Goal: Communication & Community: Participate in discussion

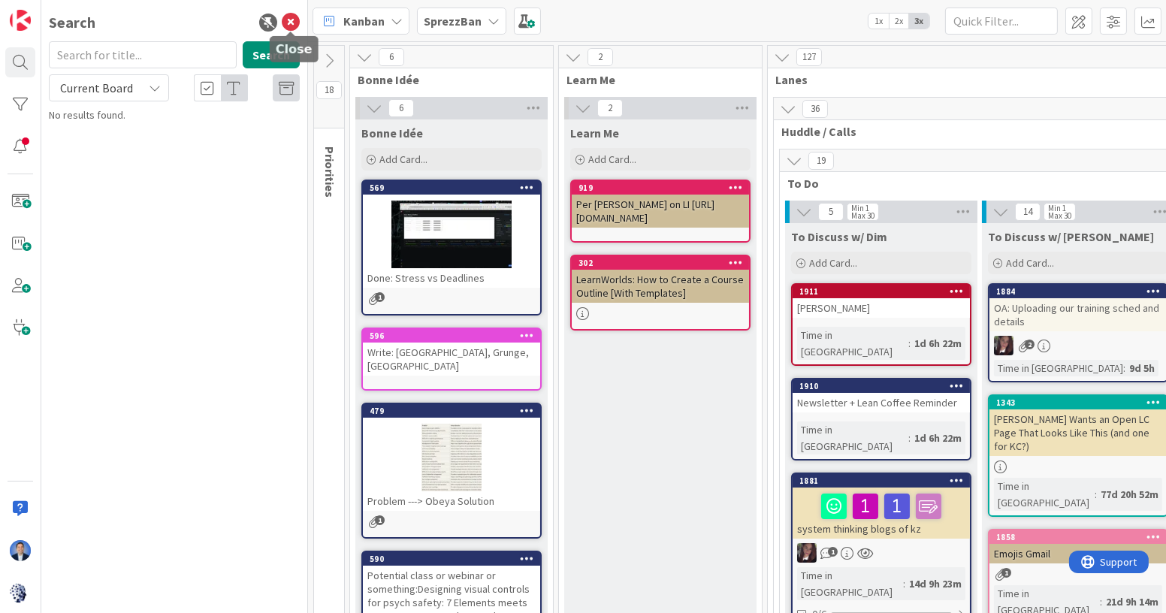
click at [288, 25] on icon at bounding box center [291, 23] width 18 height 18
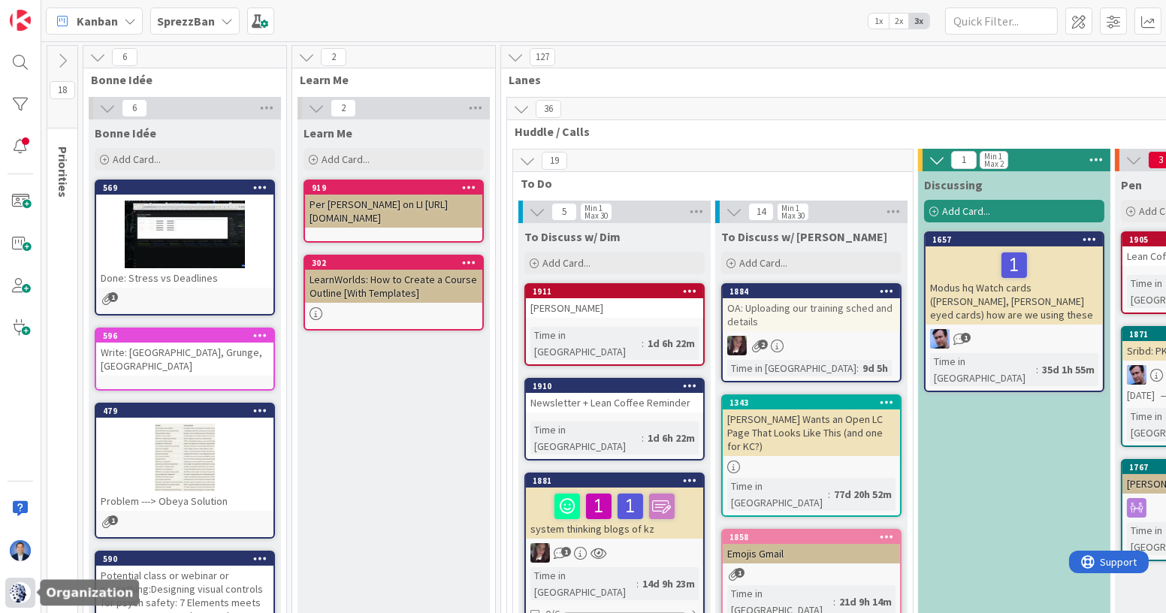
click at [17, 596] on img at bounding box center [20, 592] width 21 height 21
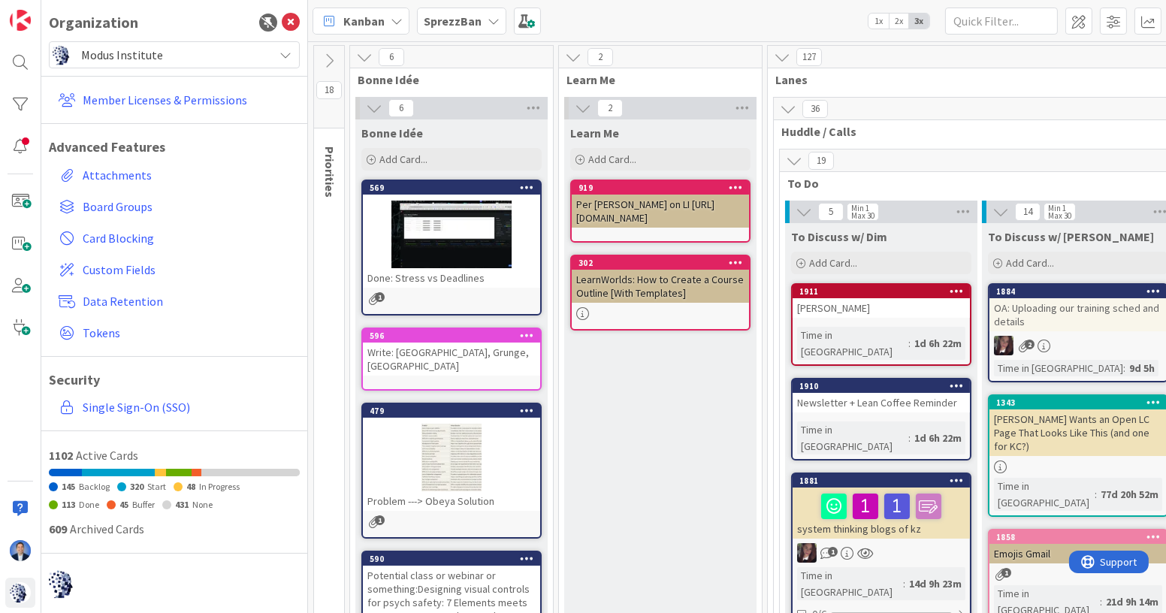
click at [176, 49] on span "Modus Institute" at bounding box center [173, 54] width 185 height 21
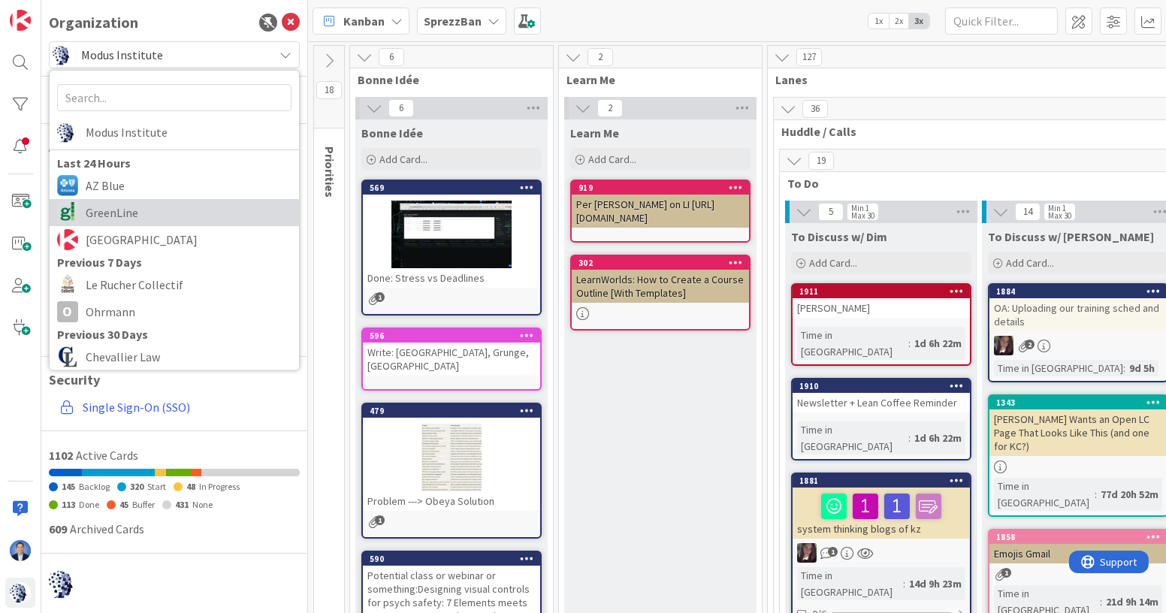
click at [166, 217] on span "GreenLine" at bounding box center [189, 212] width 206 height 23
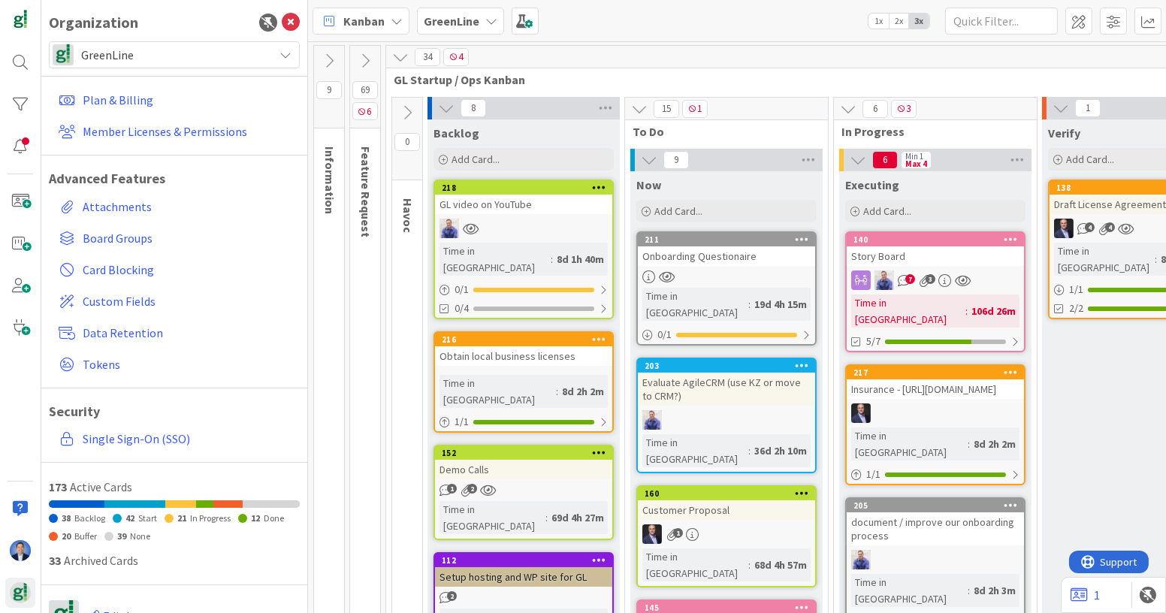
click at [372, 23] on span "Kanban" at bounding box center [363, 21] width 41 height 18
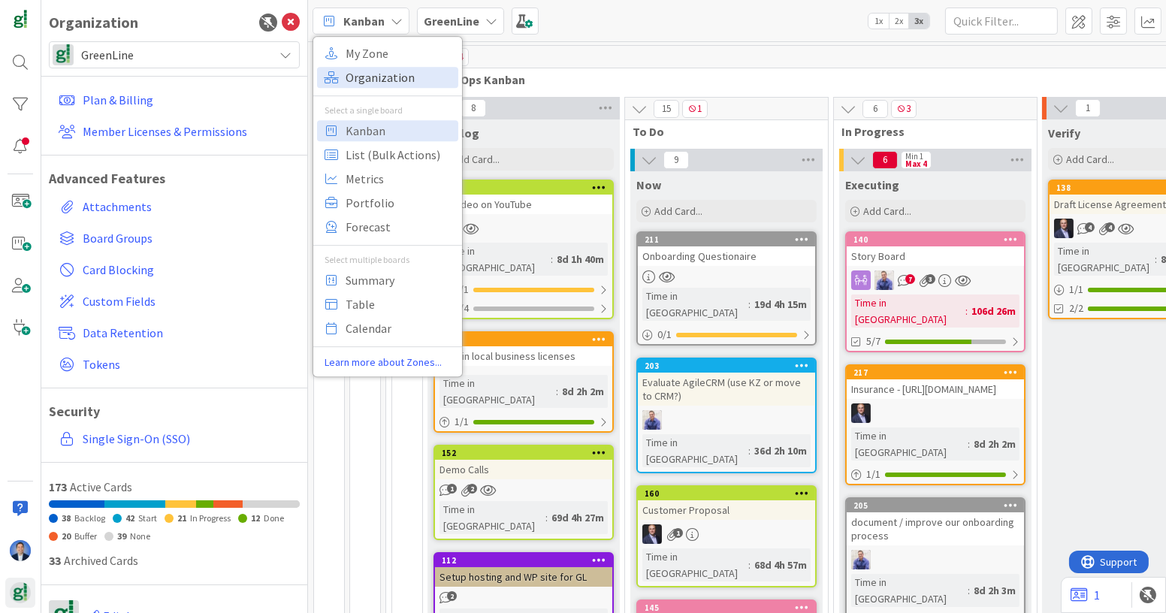
click at [381, 66] on span "Organization" at bounding box center [400, 77] width 108 height 23
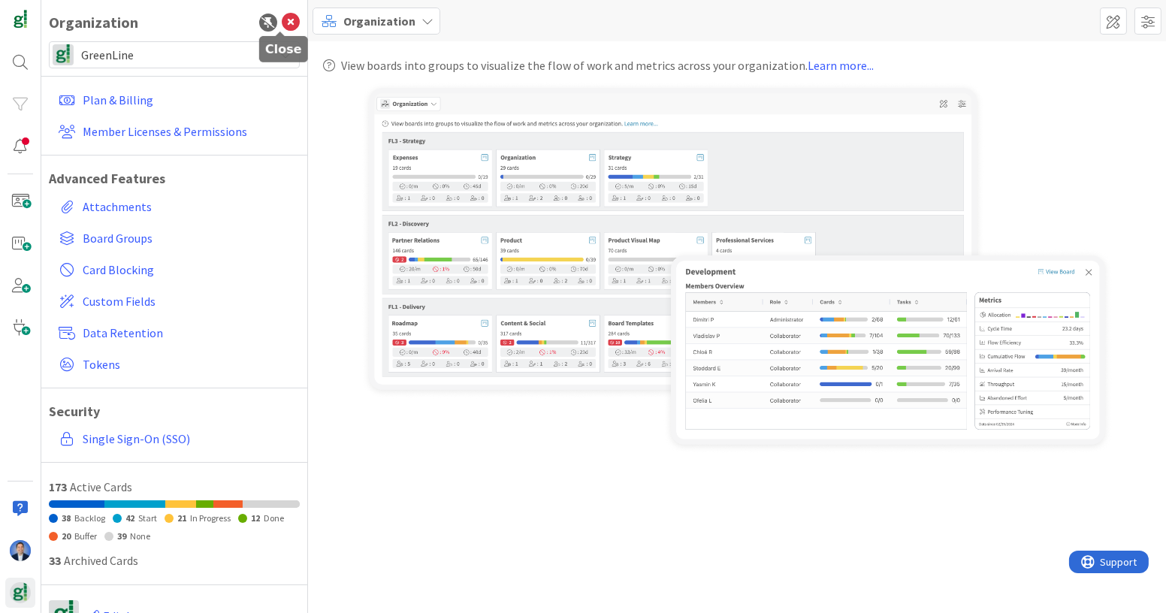
click at [285, 19] on icon at bounding box center [291, 23] width 18 height 18
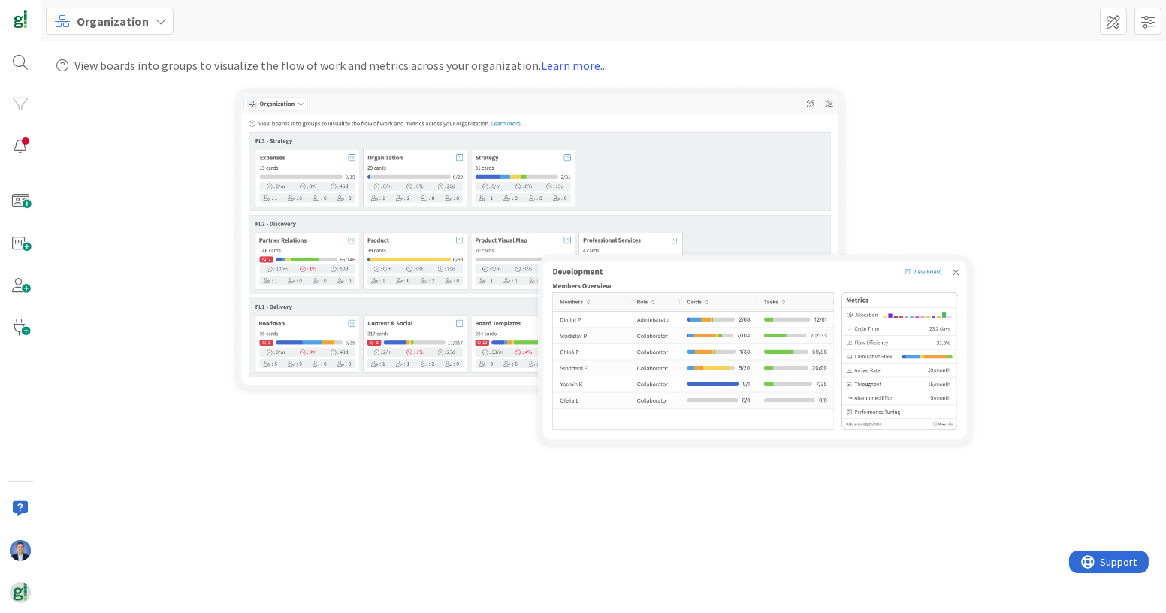
click at [94, 21] on span "Organization" at bounding box center [113, 21] width 72 height 18
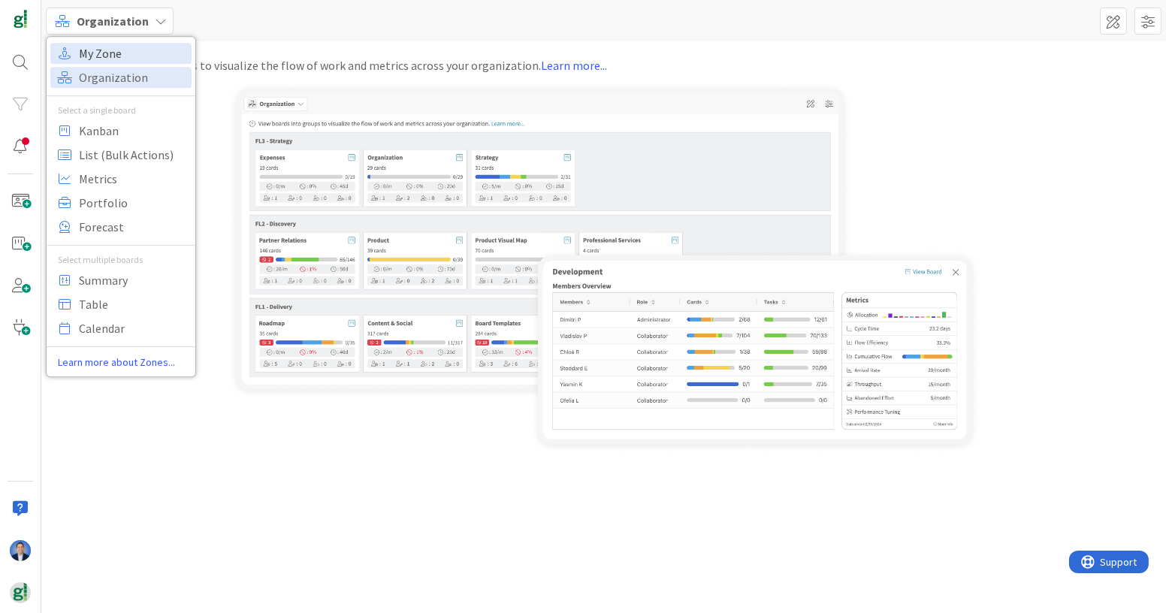
click at [105, 50] on span "My Zone" at bounding box center [133, 53] width 108 height 23
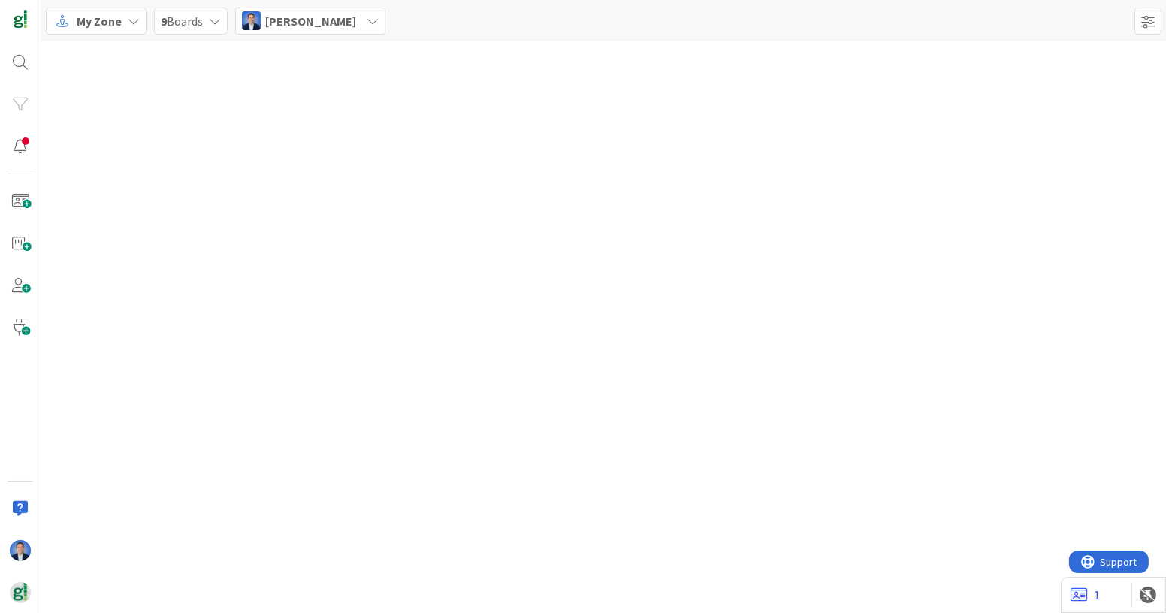
click at [340, 25] on span "Dimitri Ponomareff" at bounding box center [310, 21] width 91 height 18
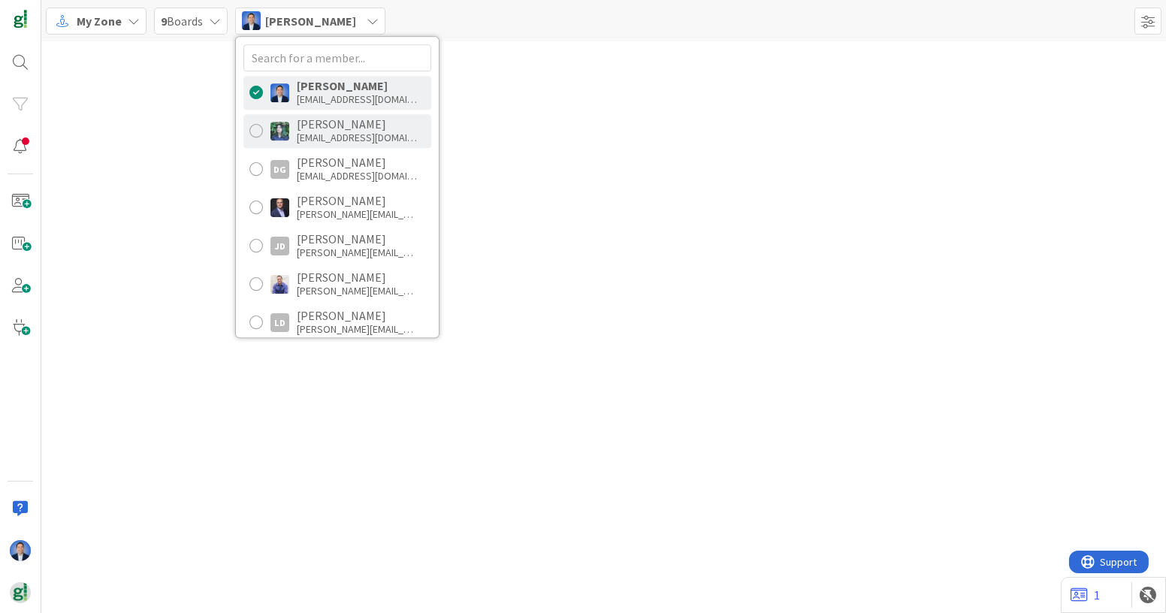
click at [349, 131] on div "crodd29@gmail.com" at bounding box center [357, 138] width 120 height 14
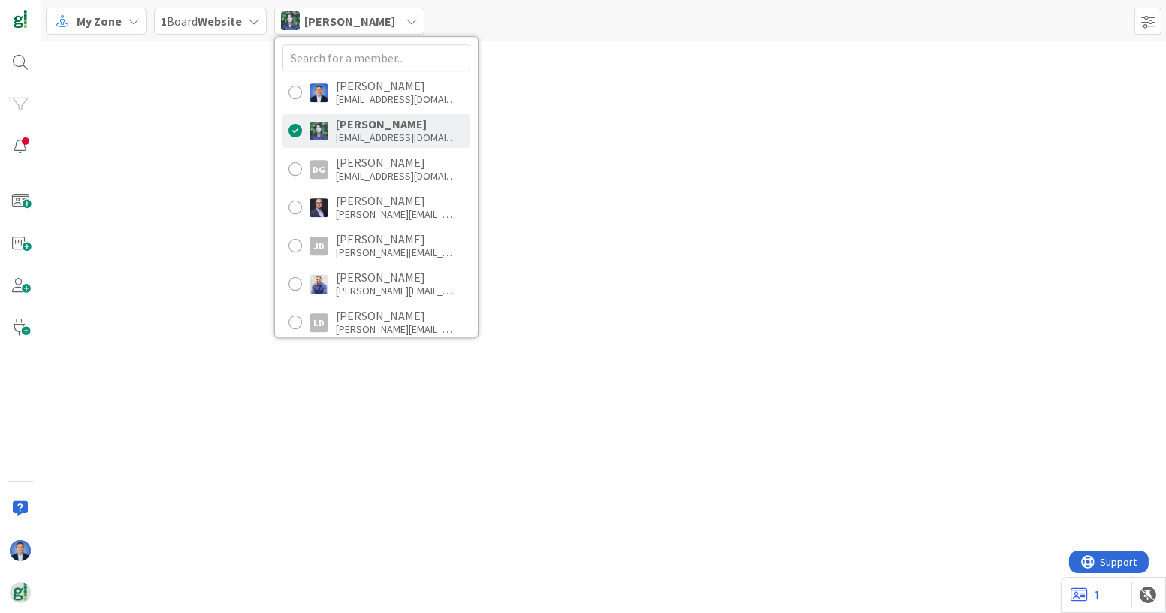
click at [561, 76] on div at bounding box center [603, 327] width 1124 height 572
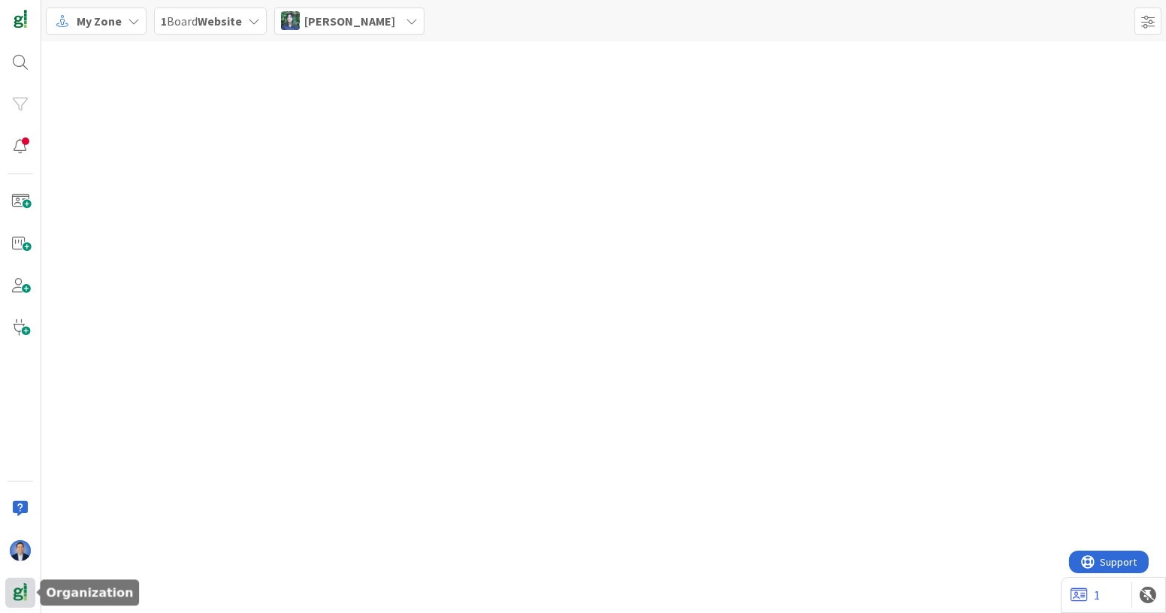
click at [23, 594] on img at bounding box center [20, 592] width 21 height 21
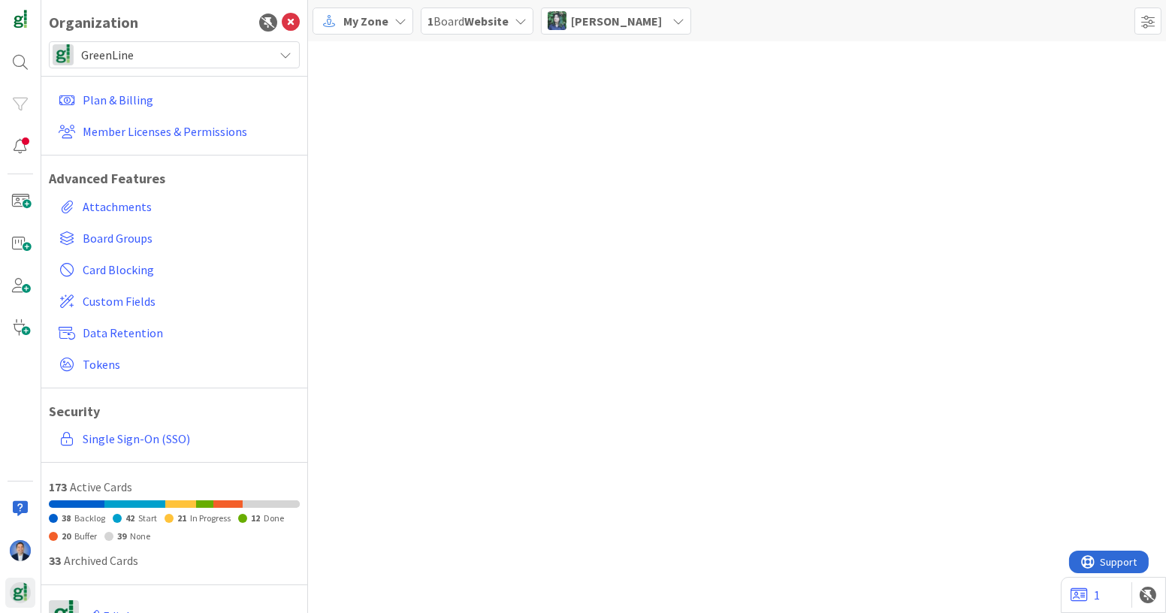
click at [162, 47] on span "GreenLine" at bounding box center [173, 54] width 185 height 21
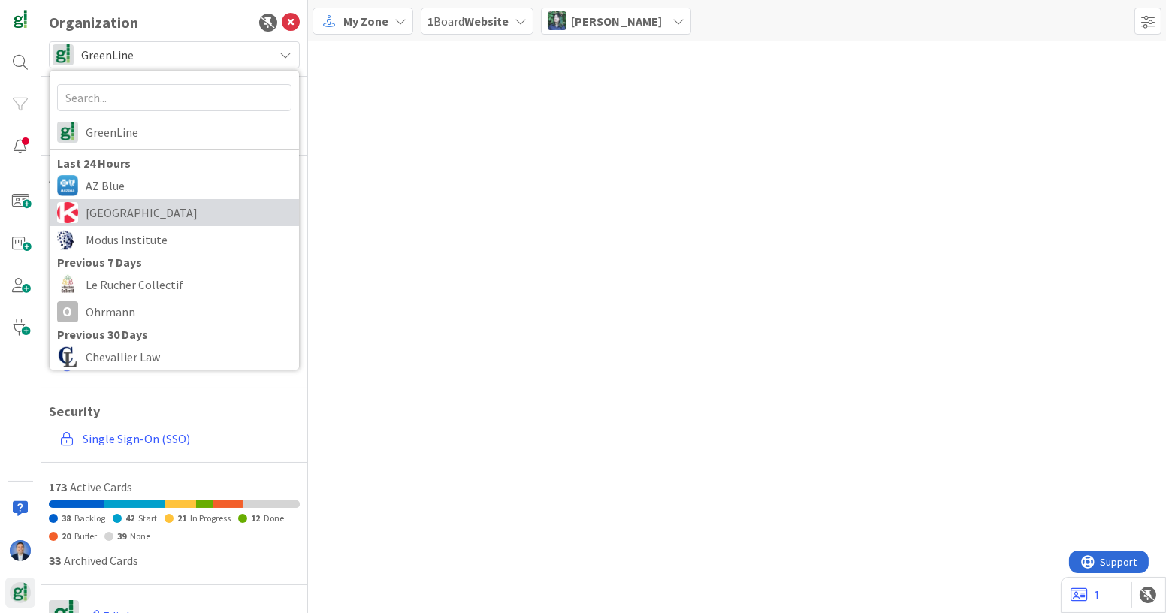
click at [155, 204] on span "[GEOGRAPHIC_DATA]" at bounding box center [189, 212] width 206 height 23
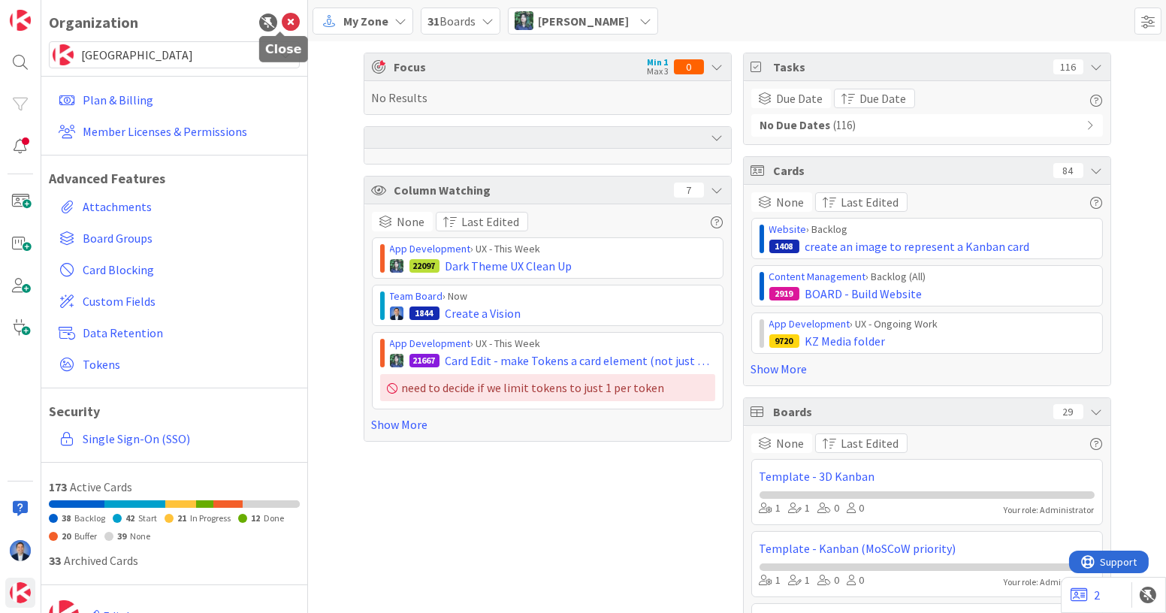
click at [282, 27] on icon at bounding box center [291, 23] width 18 height 18
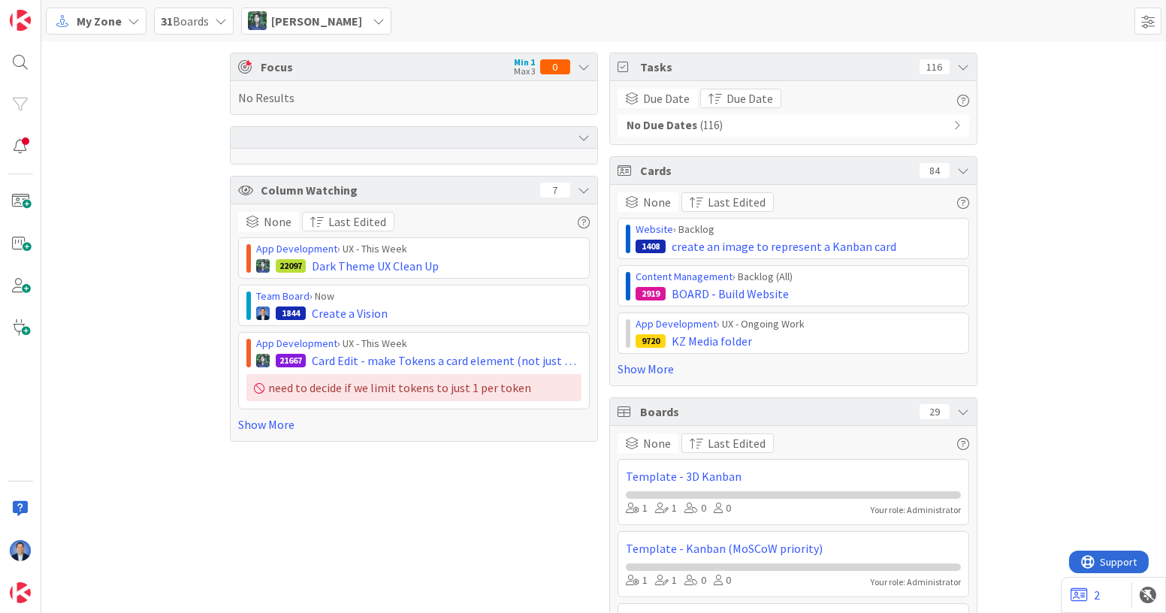
click at [293, 23] on span "Chloe R" at bounding box center [316, 21] width 91 height 18
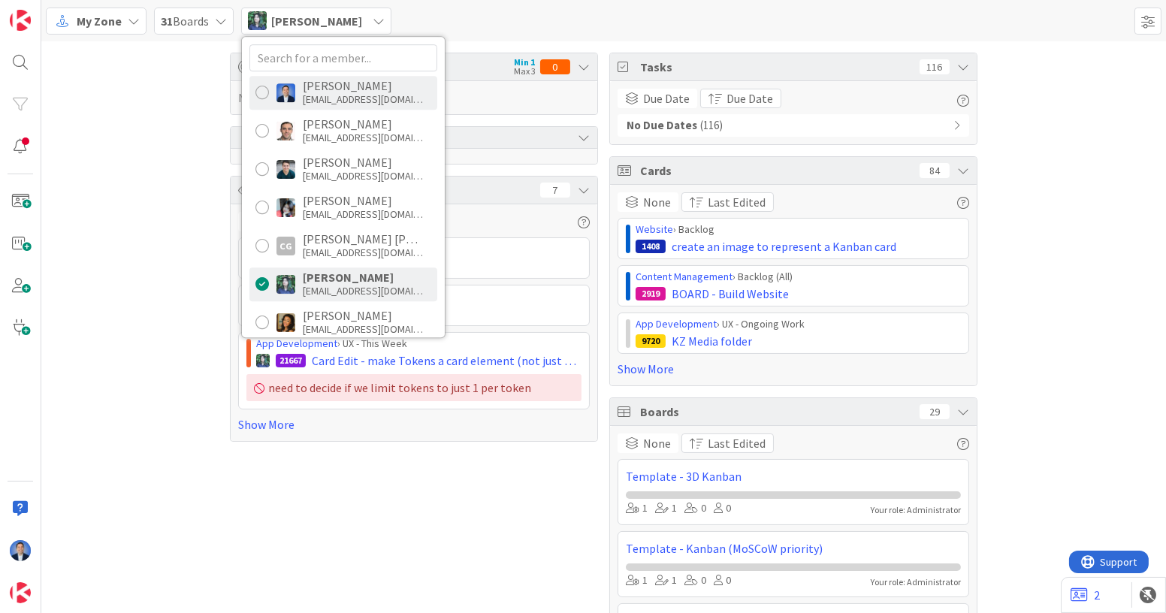
click at [300, 84] on div "Dimitri Ponomareff dimitri@kanbanzone.com" at bounding box center [343, 93] width 188 height 34
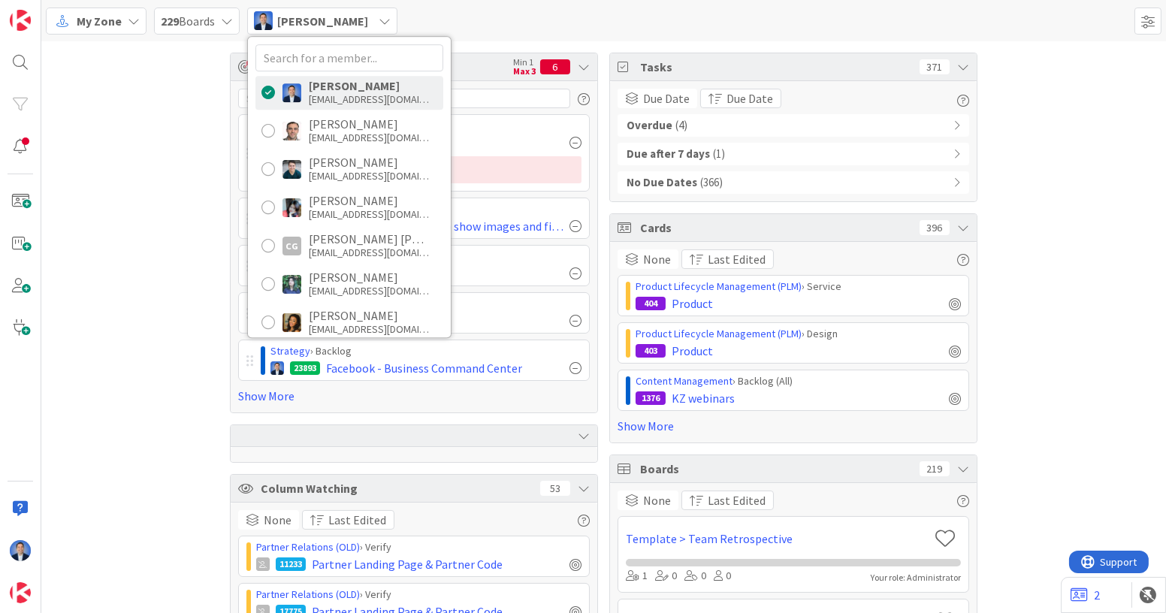
click at [128, 154] on div "Focus Min 1 Max 3 6 Strategy › Backlog 9196 Partner Program test Content Manage…" at bounding box center [603, 421] width 1124 height 760
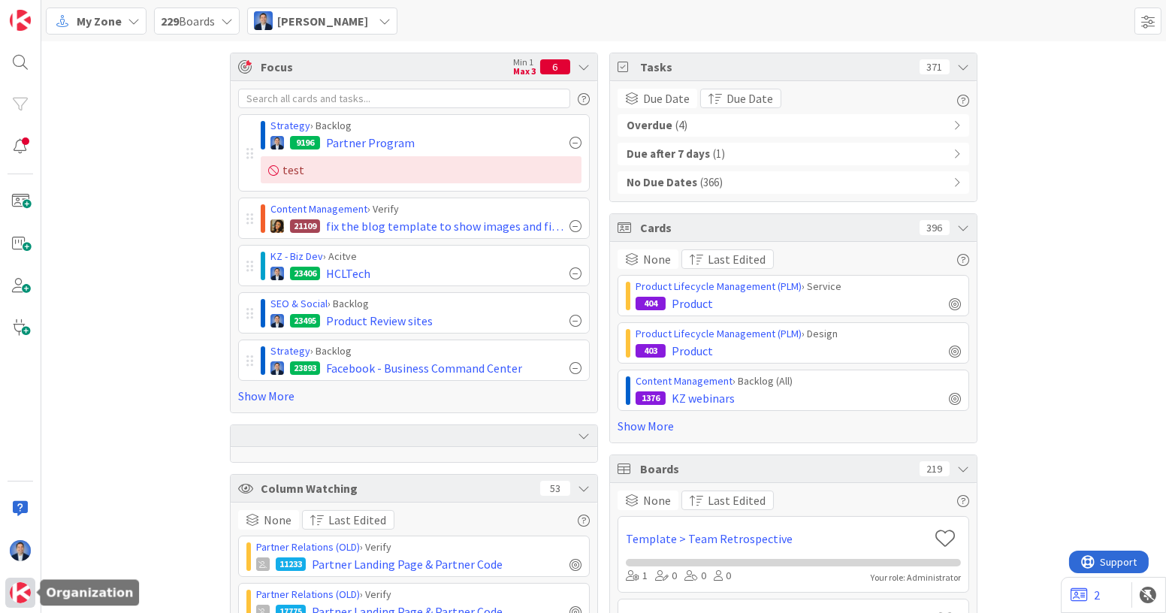
click at [10, 598] on div at bounding box center [20, 593] width 30 height 30
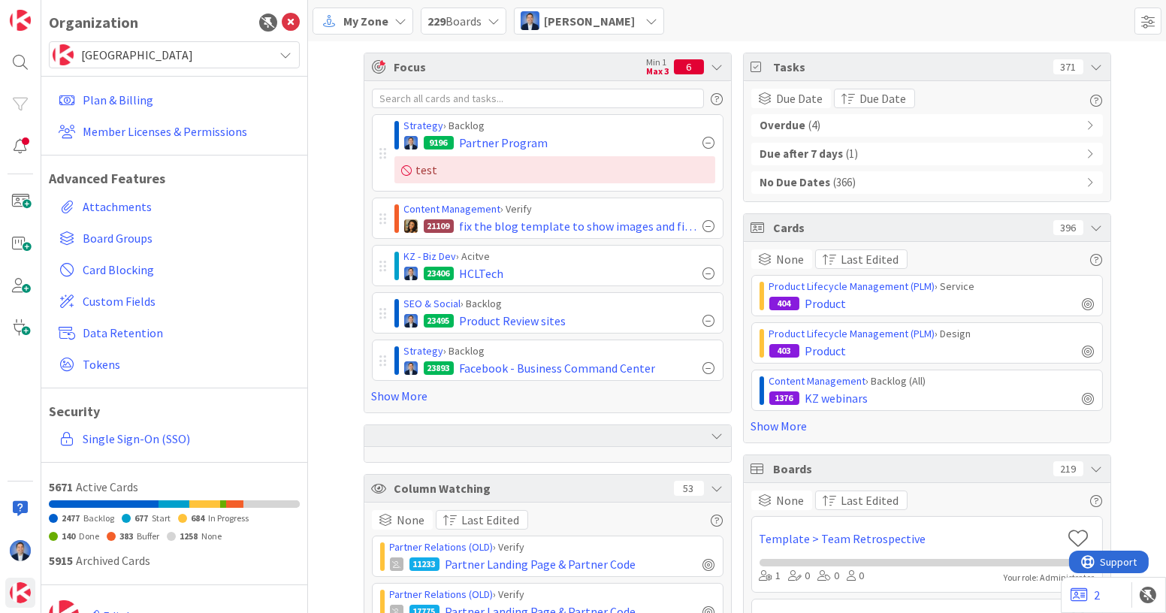
click at [155, 53] on span "[GEOGRAPHIC_DATA]" at bounding box center [173, 54] width 185 height 21
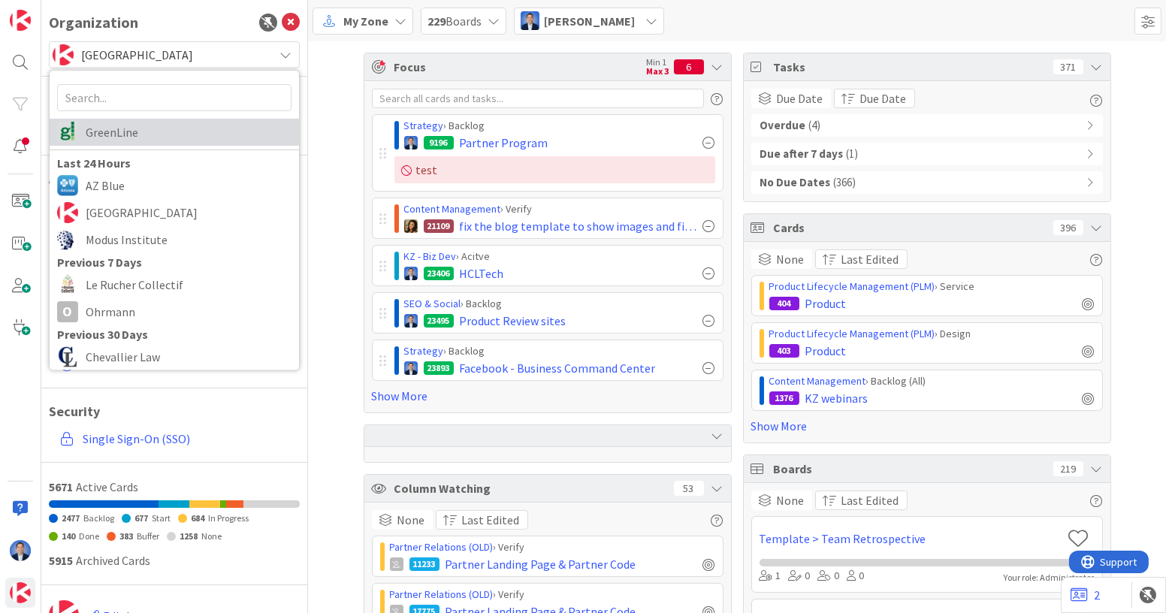
click at [145, 130] on span "GreenLine" at bounding box center [189, 132] width 206 height 23
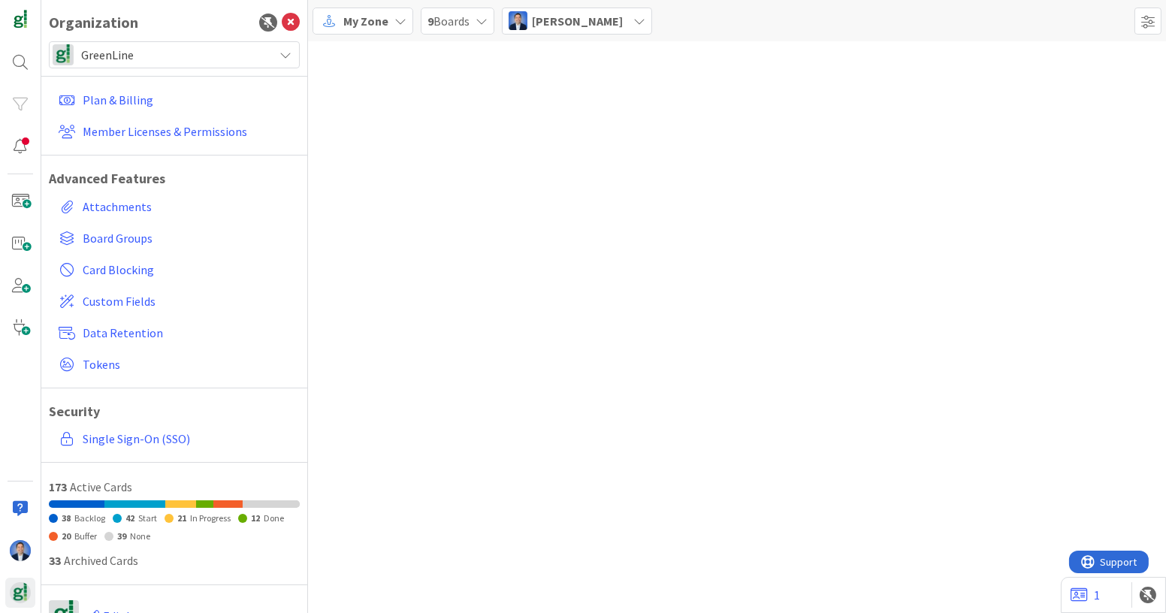
click at [200, 59] on span "GreenLine" at bounding box center [173, 54] width 185 height 21
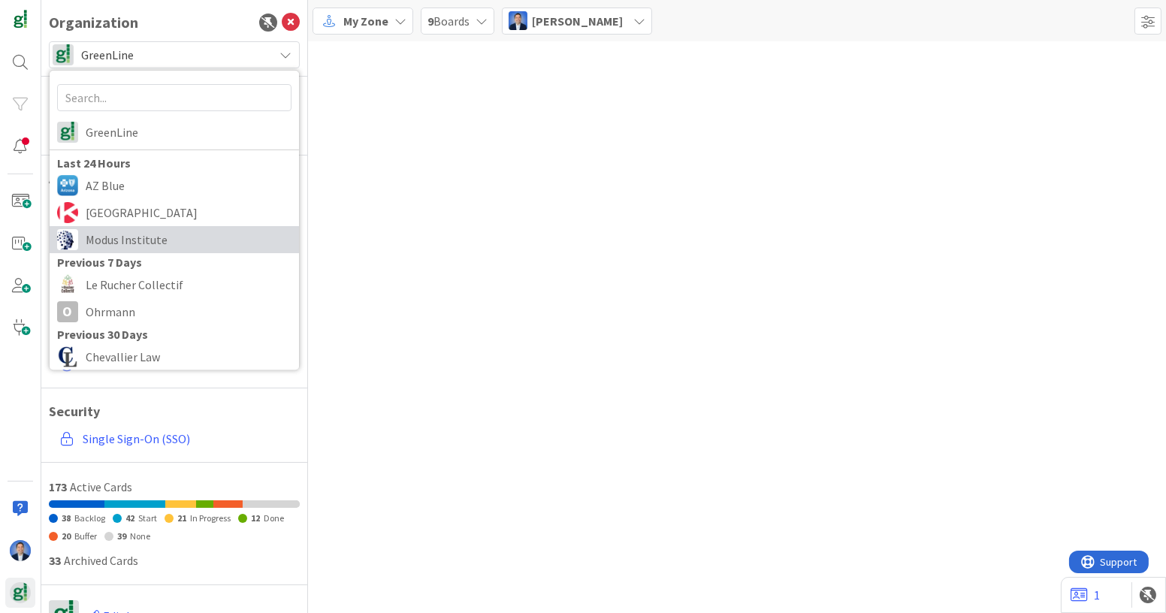
click at [181, 226] on link "Modus Institute" at bounding box center [174, 239] width 249 height 27
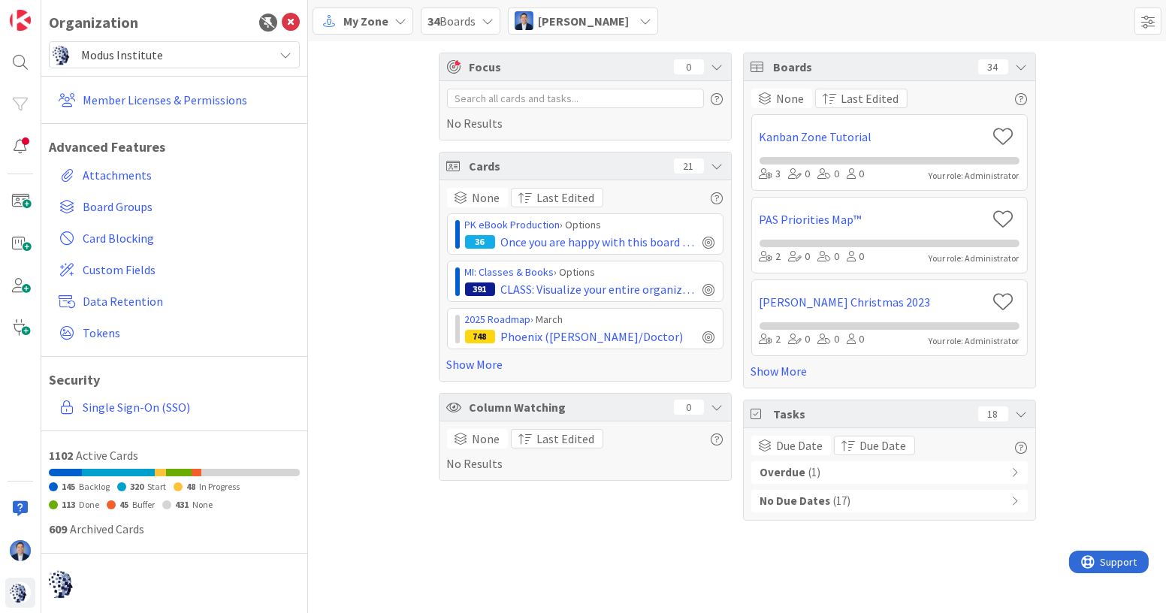
click at [190, 62] on span "Modus Institute" at bounding box center [173, 54] width 185 height 21
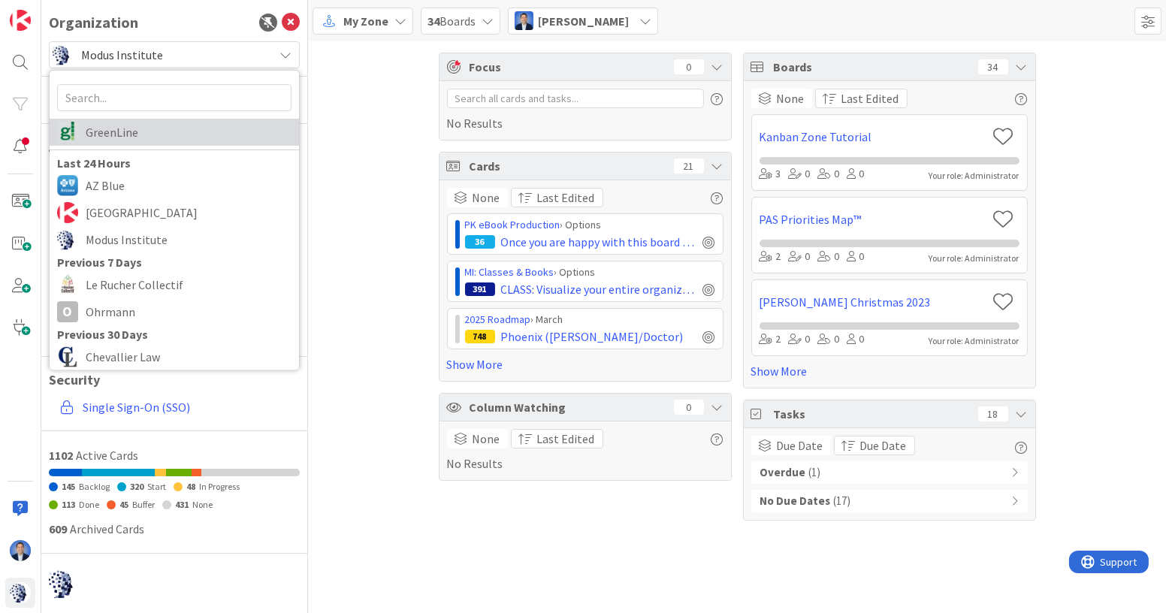
click at [178, 127] on span "GreenLine" at bounding box center [189, 132] width 206 height 23
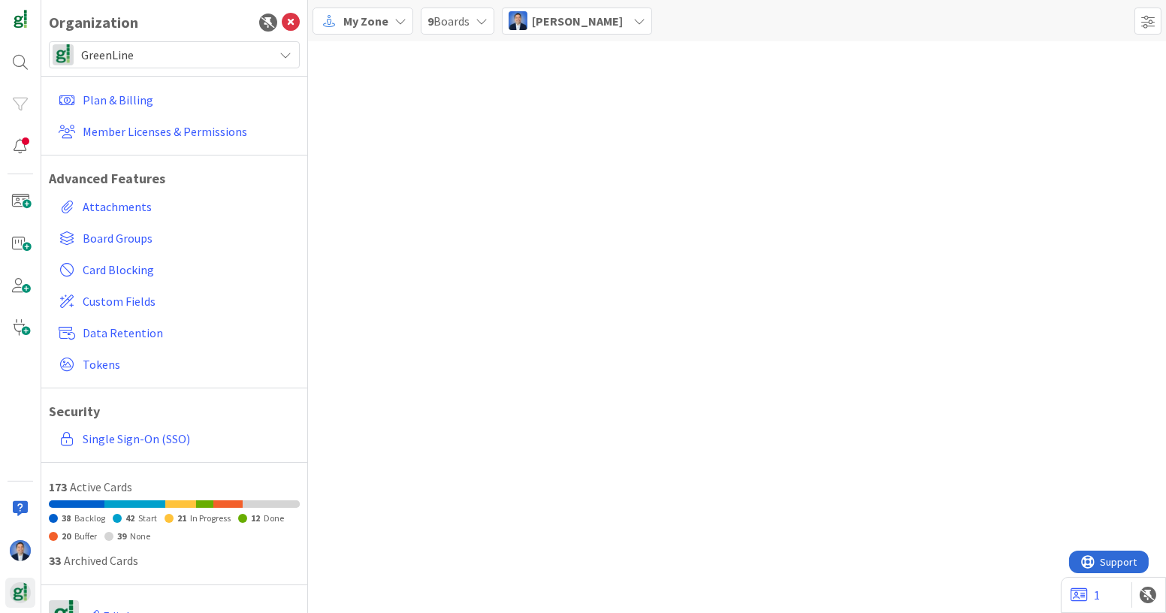
click at [461, 26] on span "9 Boards" at bounding box center [448, 21] width 42 height 18
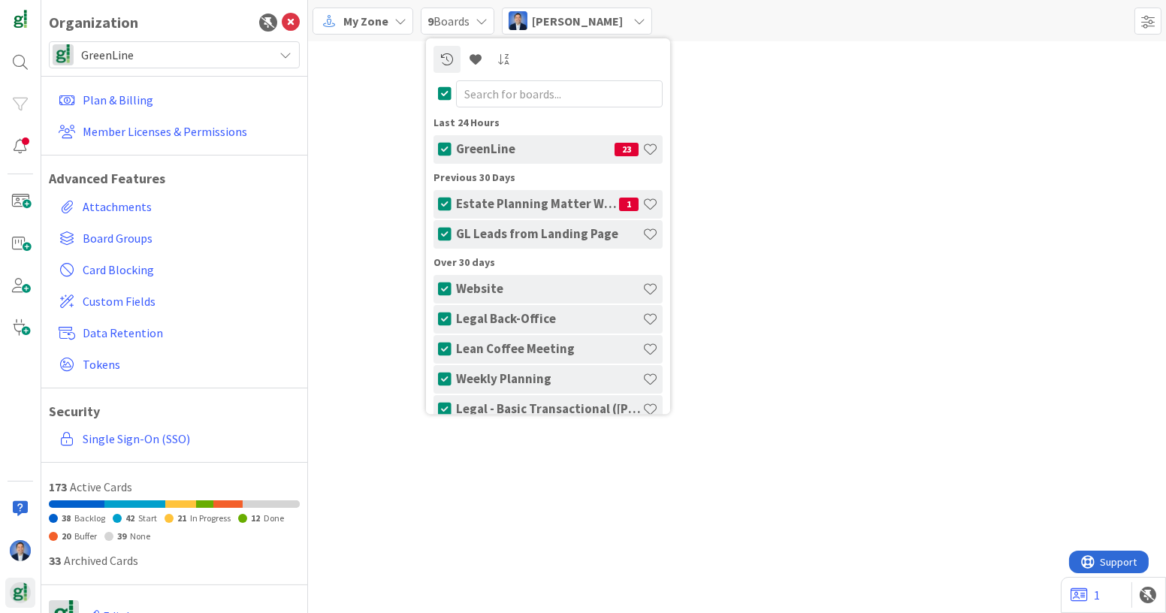
click at [600, 17] on span "[PERSON_NAME]" at bounding box center [577, 21] width 91 height 18
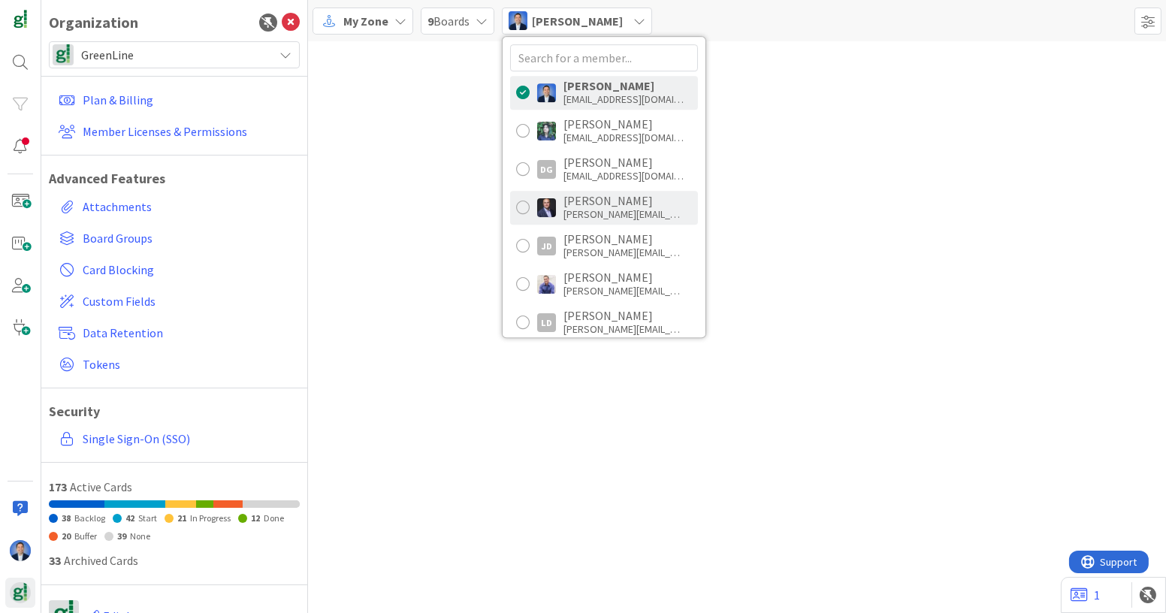
click at [576, 210] on div "jeff@presidioapc.com" at bounding box center [623, 214] width 120 height 14
click at [816, 94] on div at bounding box center [737, 327] width 858 height 572
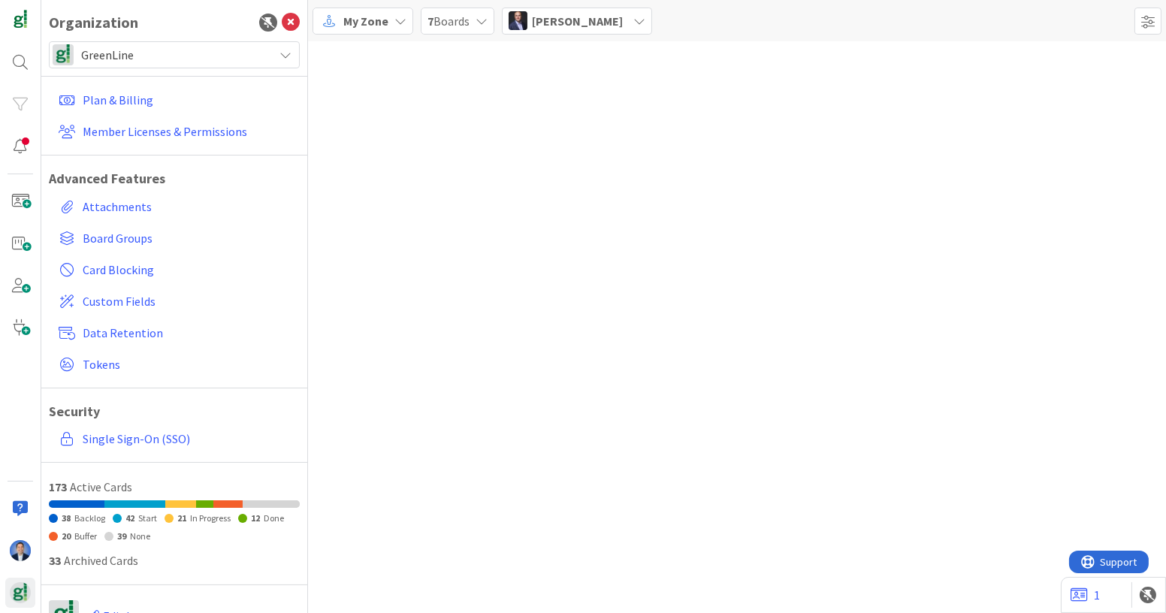
click at [238, 57] on span "GreenLine" at bounding box center [173, 54] width 185 height 21
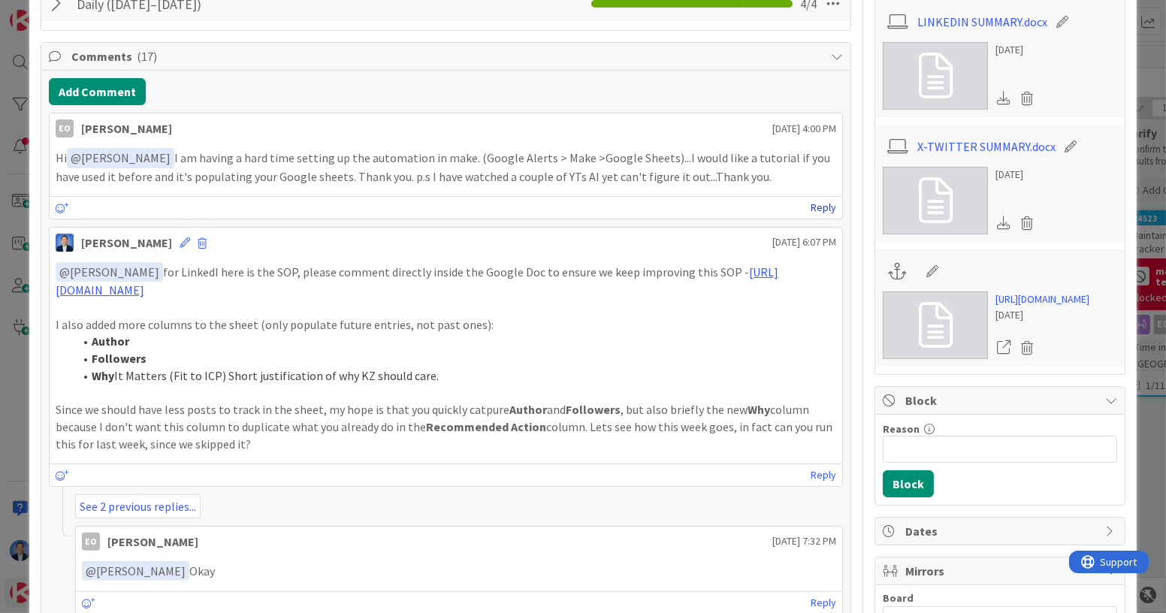
click at [810, 202] on link "Reply" at bounding box center [823, 207] width 26 height 19
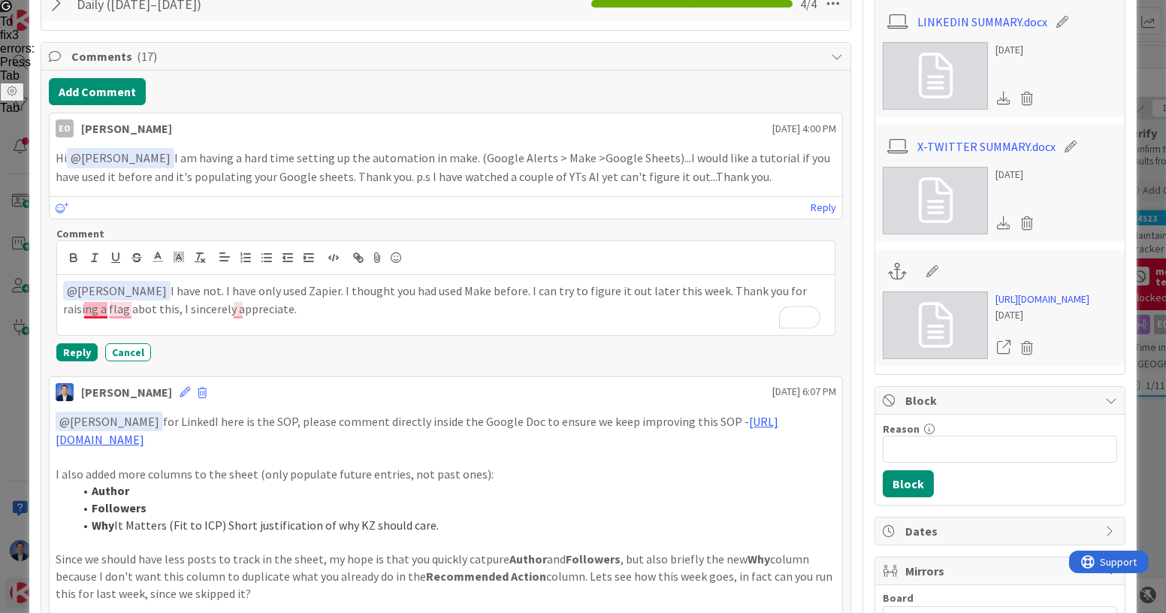
click at [101, 301] on p "﻿ @ [PERSON_NAME] ﻿ I have not. I have only used Zapier. I thought you had used…" at bounding box center [445, 299] width 765 height 37
click at [76, 350] on button "Reply" at bounding box center [76, 352] width 41 height 18
